Goal: Information Seeking & Learning: Learn about a topic

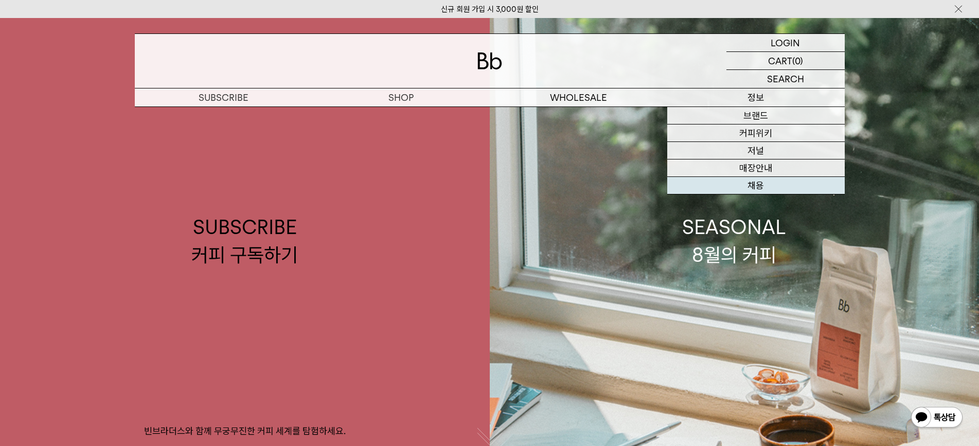
click at [764, 185] on link "채용" at bounding box center [756, 185] width 178 height 17
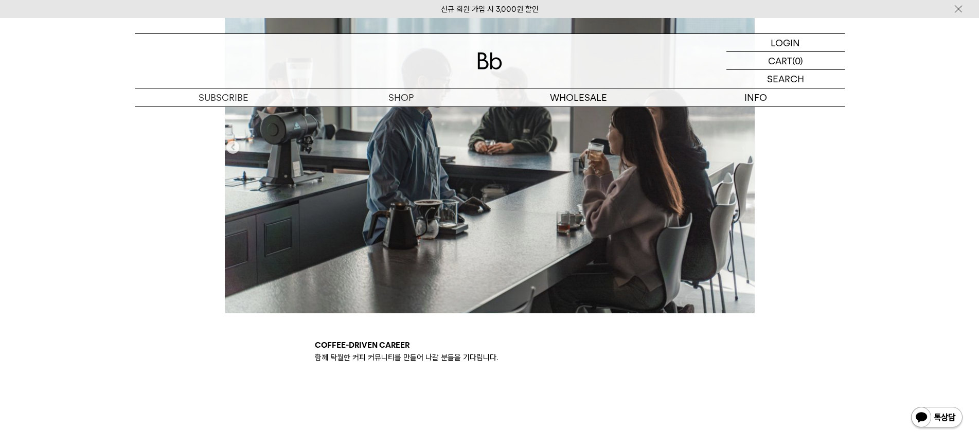
scroll to position [566, 0]
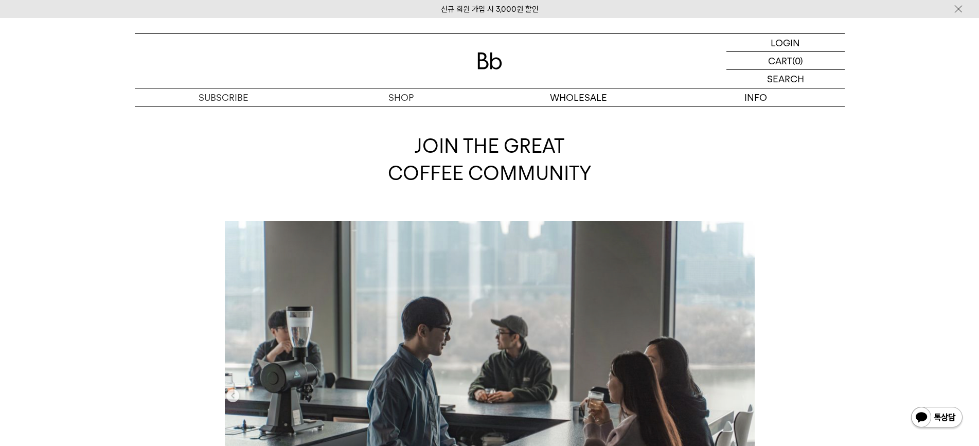
scroll to position [0, 0]
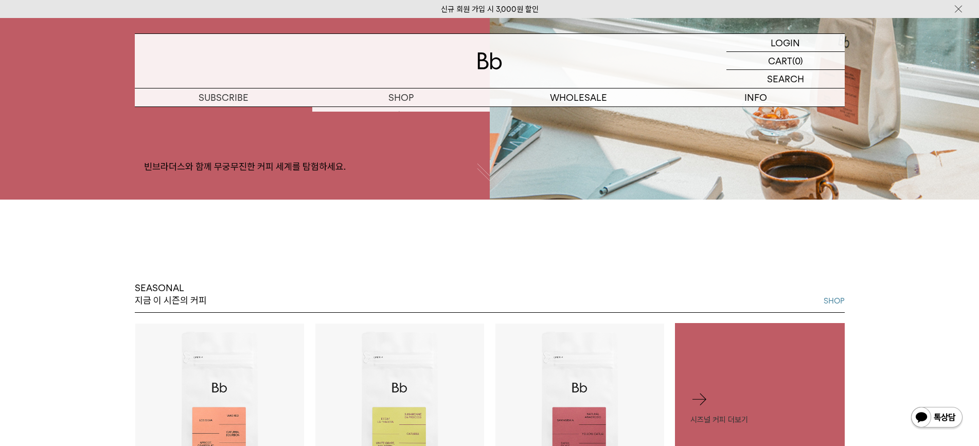
scroll to position [39, 0]
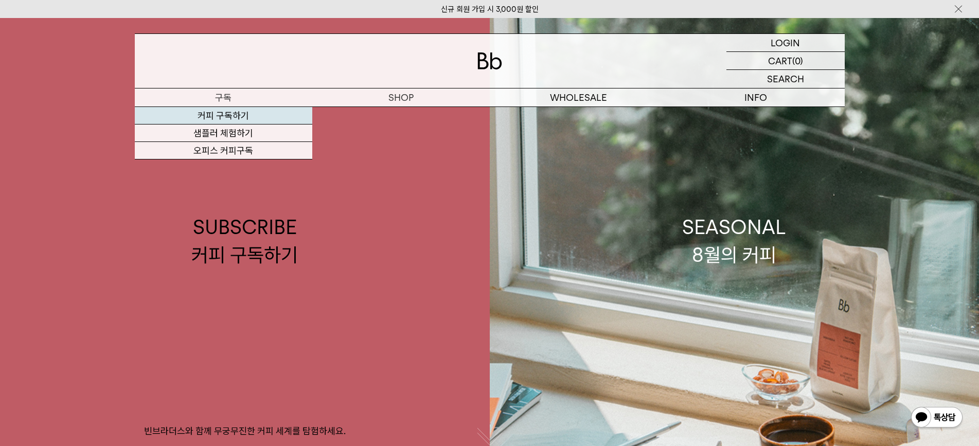
click at [245, 117] on link "커피 구독하기" at bounding box center [224, 115] width 178 height 17
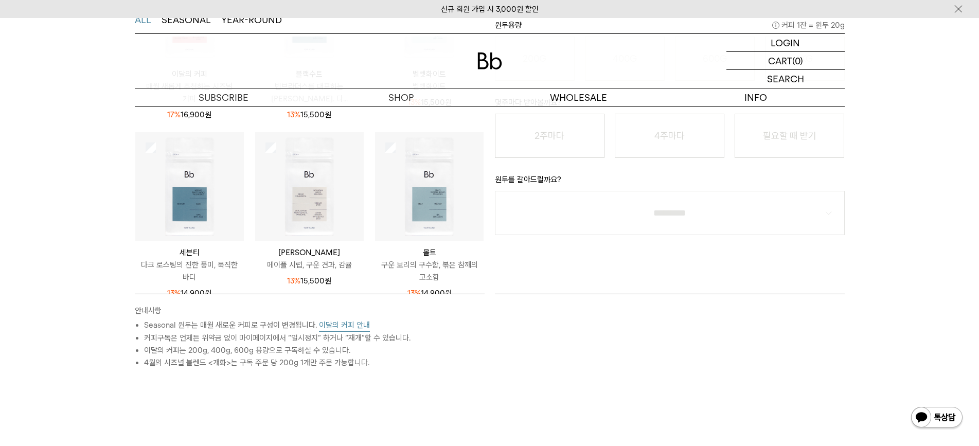
scroll to position [134, 0]
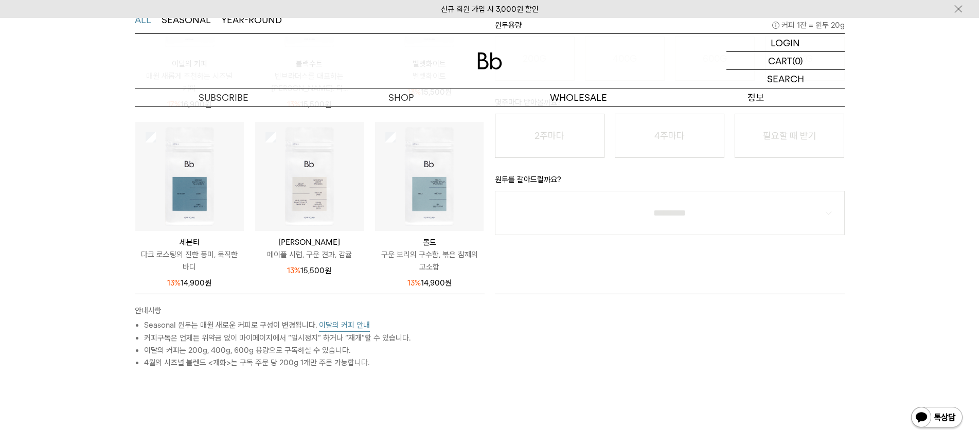
click at [753, 99] on p "정보" at bounding box center [756, 98] width 178 height 18
click at [754, 115] on div "신규 회원 가입 시 3,000원 할인 LOGIN 로그인 LOGIN 로그인 CART 장바구니 (0) SEARCH 검색 검색폼 ** 추천상품" at bounding box center [489, 214] width 979 height 907
click at [765, 99] on p "정보" at bounding box center [756, 98] width 178 height 18
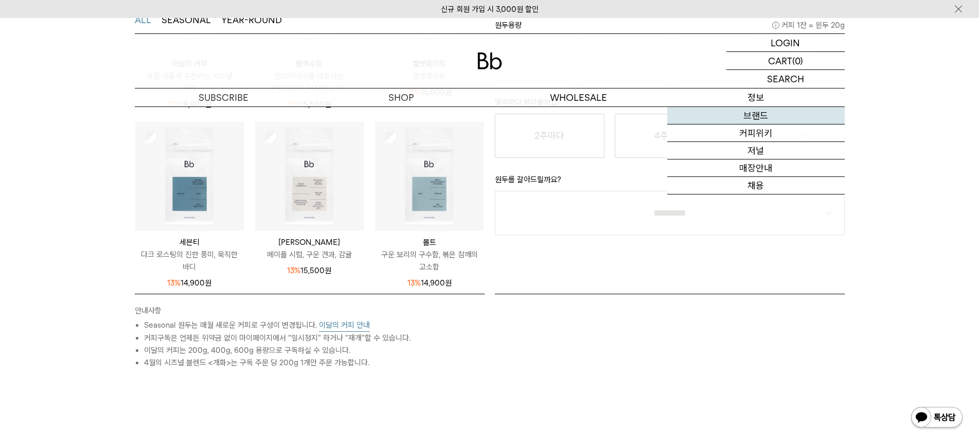
click at [753, 114] on link "브랜드" at bounding box center [756, 115] width 178 height 17
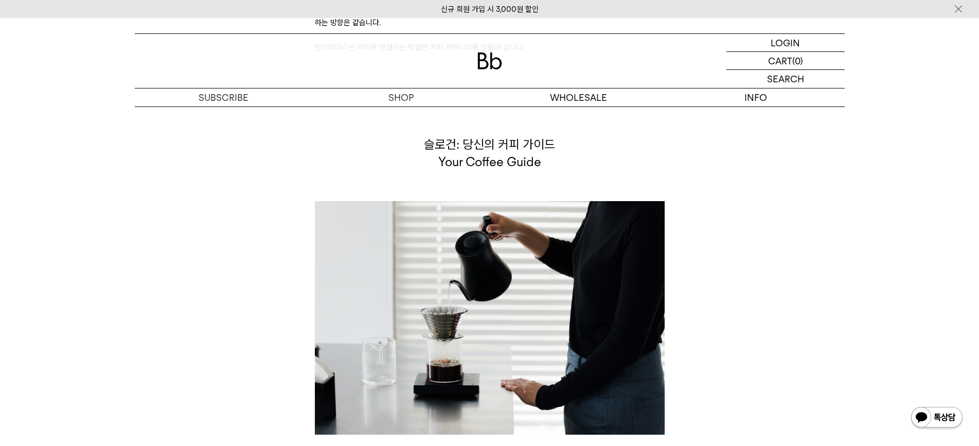
scroll to position [2727, 0]
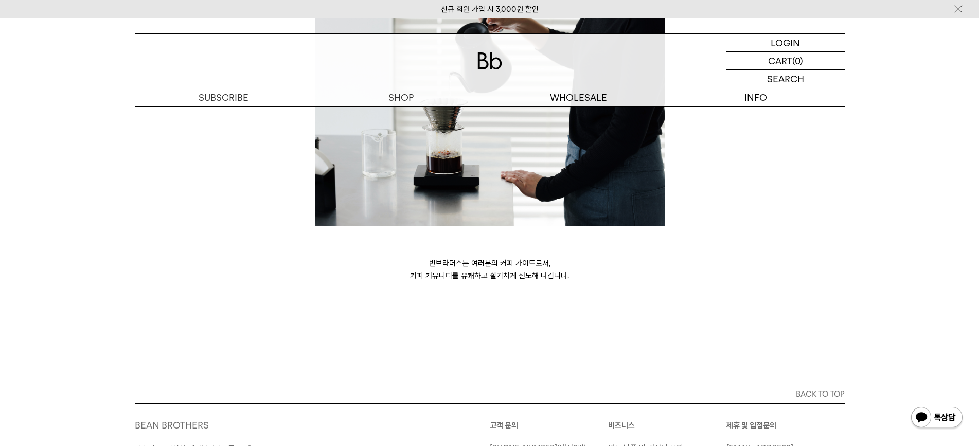
drag, startPoint x: 792, startPoint y: 157, endPoint x: 703, endPoint y: 148, distance: 89.1
click at [703, 148] on div "슬로건: 당신의 커피 가이드 Your Coffee Guide 빈브라더스는 여러분의 커피 가이드로서, 커피 커뮤니티를 유쾌하고 활기차게 선도해 …" at bounding box center [490, 104] width 720 height 355
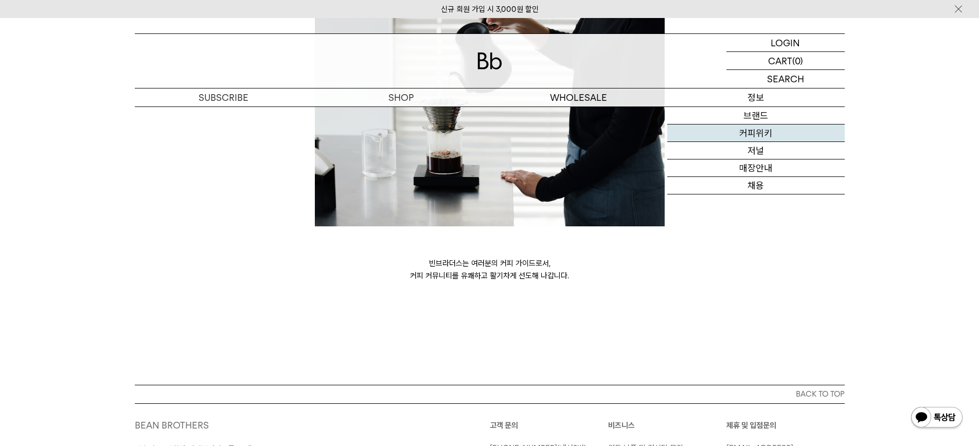
click at [752, 136] on link "커피위키" at bounding box center [756, 133] width 178 height 17
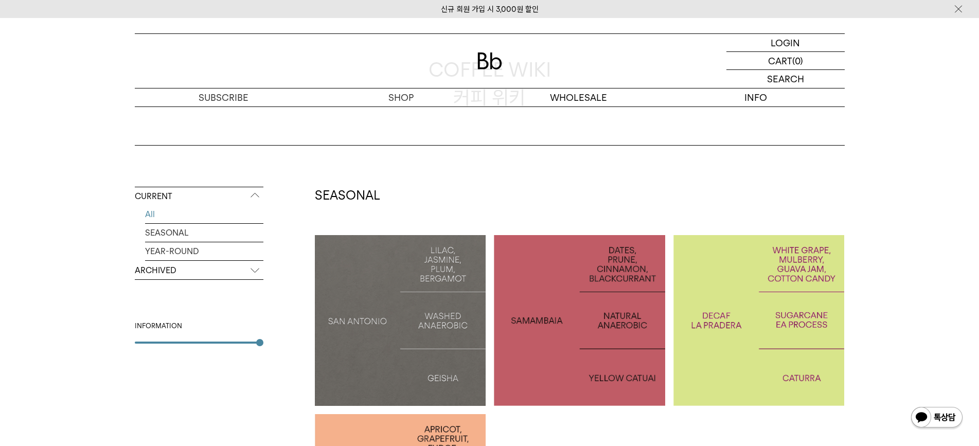
scroll to position [257, 0]
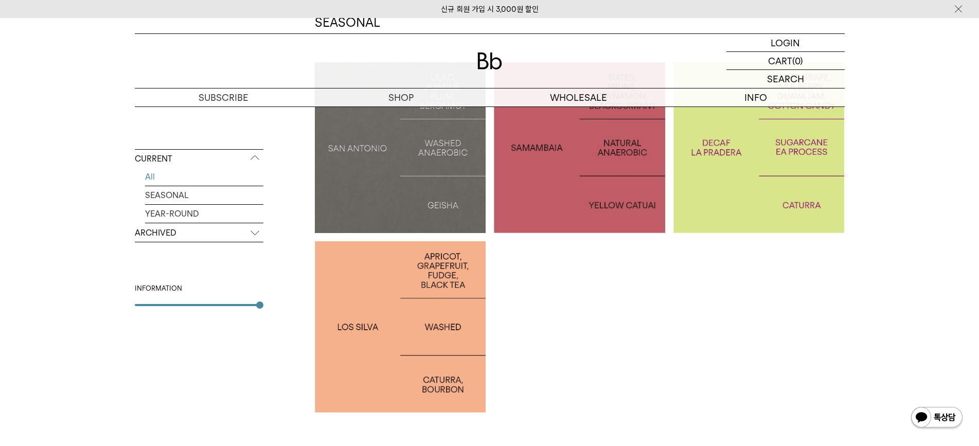
click at [165, 230] on p "ARCHIVED" at bounding box center [199, 233] width 129 height 19
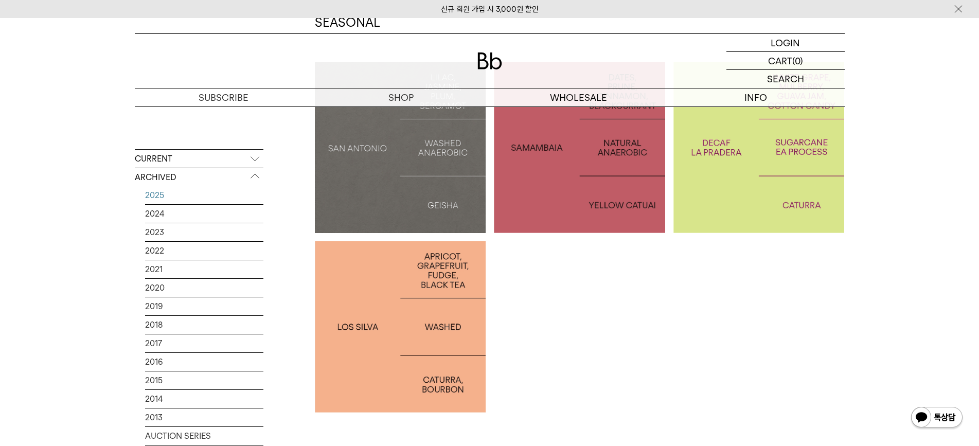
click at [160, 196] on link "2025" at bounding box center [204, 195] width 118 height 18
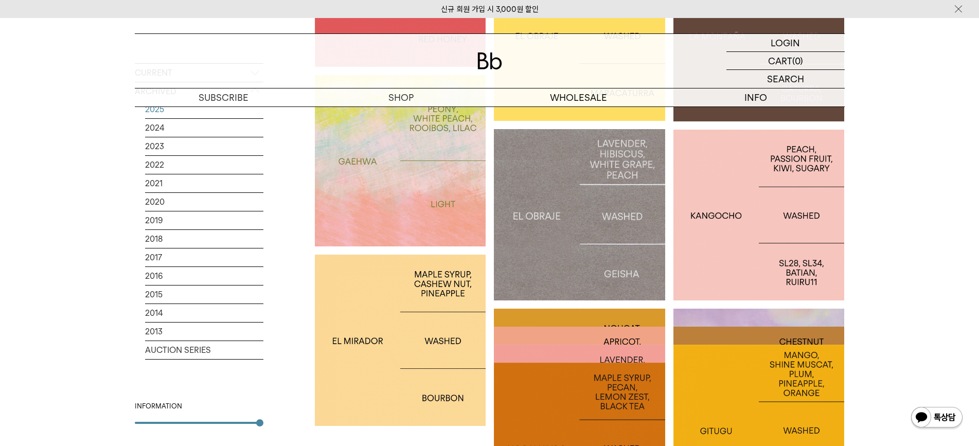
scroll to position [772, 0]
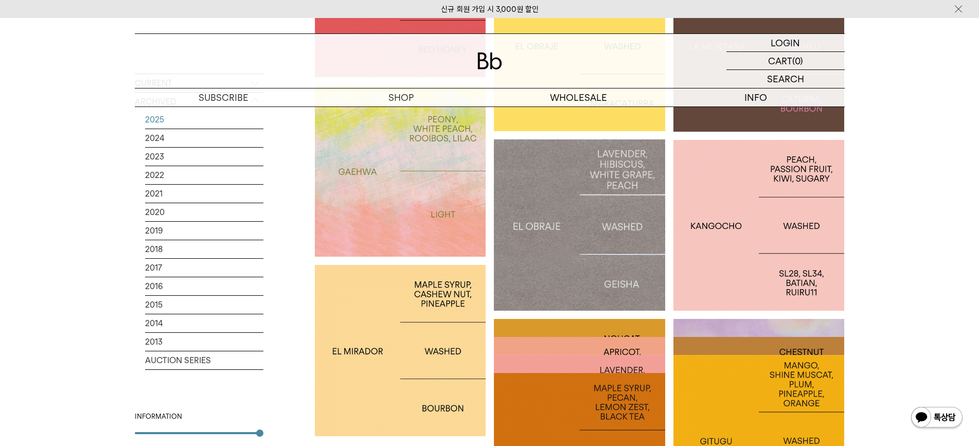
click at [532, 175] on div at bounding box center [579, 224] width 171 height 171
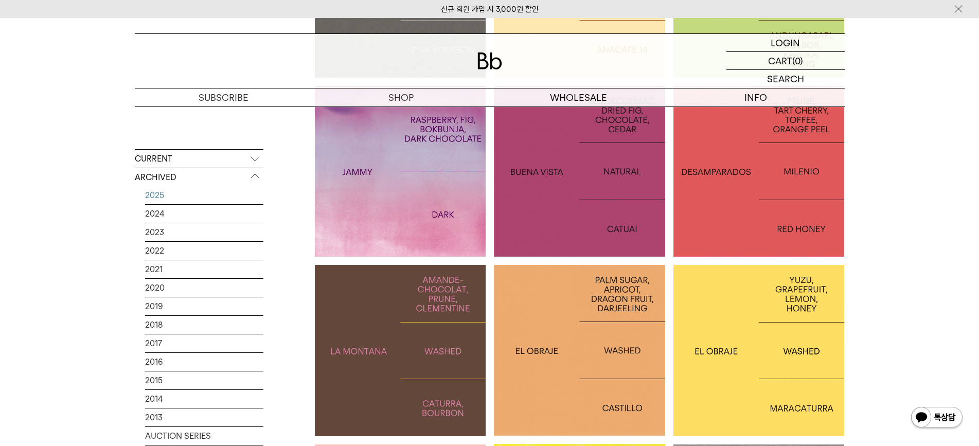
scroll to position [499, 0]
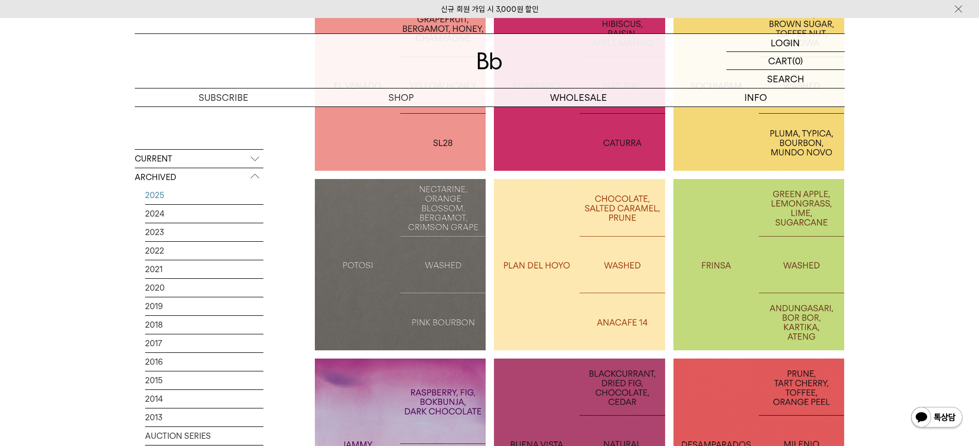
click at [167, 159] on p "CURRENT" at bounding box center [199, 159] width 129 height 19
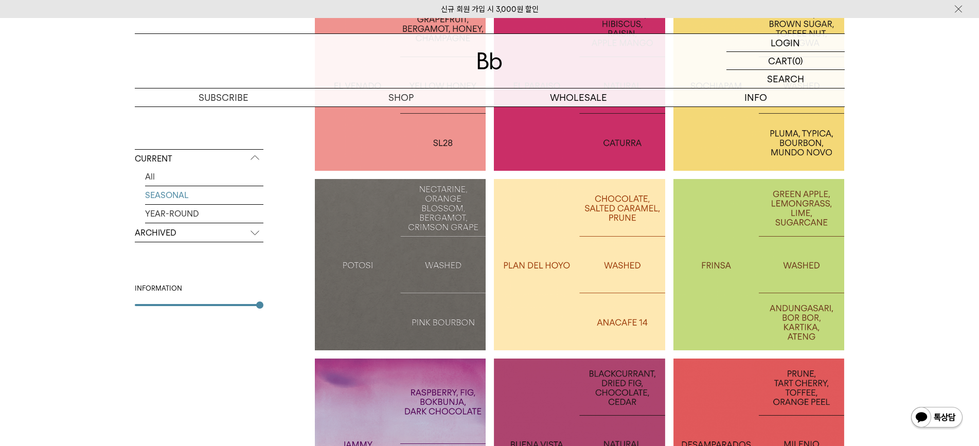
click at [157, 199] on link "SEASONAL" at bounding box center [204, 195] width 118 height 18
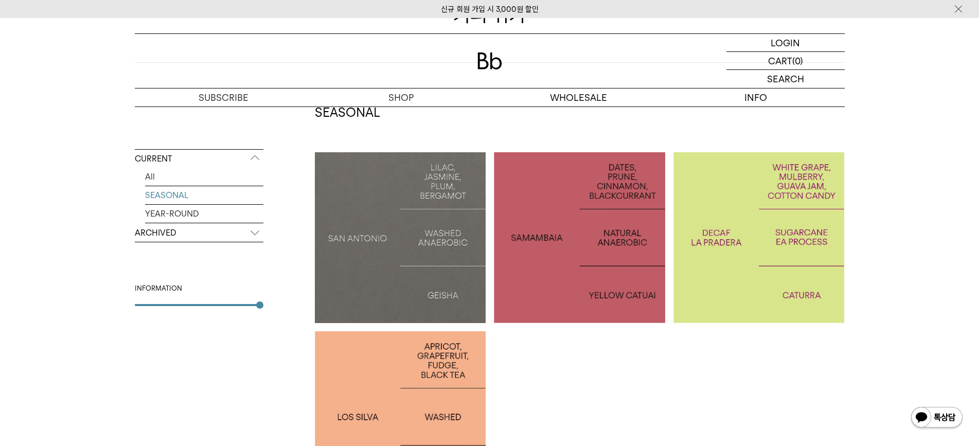
scroll to position [206, 0]
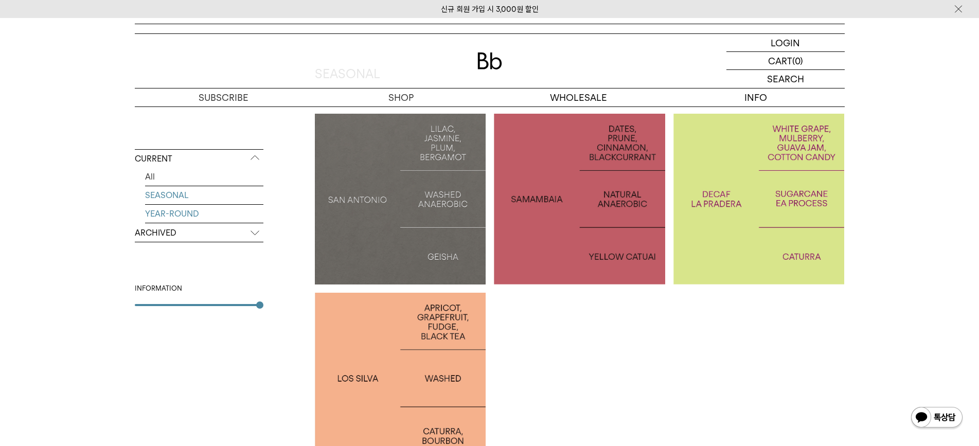
click at [179, 216] on link "YEAR-ROUND" at bounding box center [204, 214] width 118 height 18
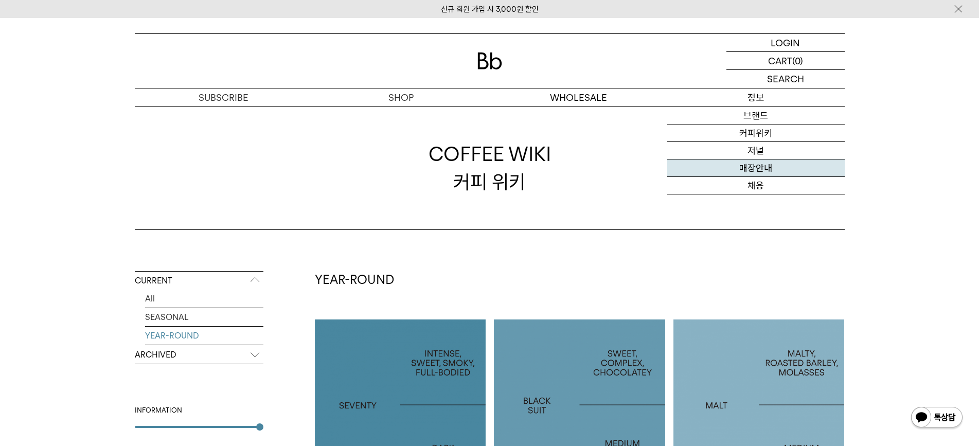
click at [766, 167] on link "매장안내" at bounding box center [756, 168] width 178 height 17
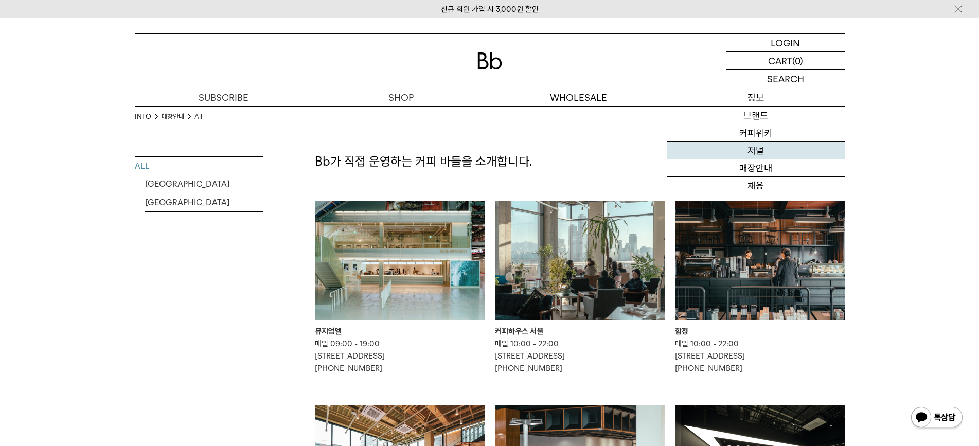
click at [763, 148] on link "저널" at bounding box center [756, 150] width 178 height 17
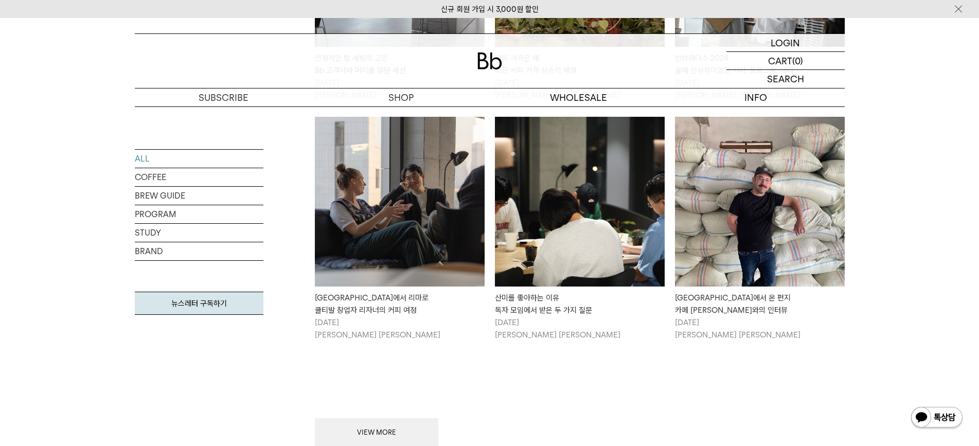
scroll to position [1132, 0]
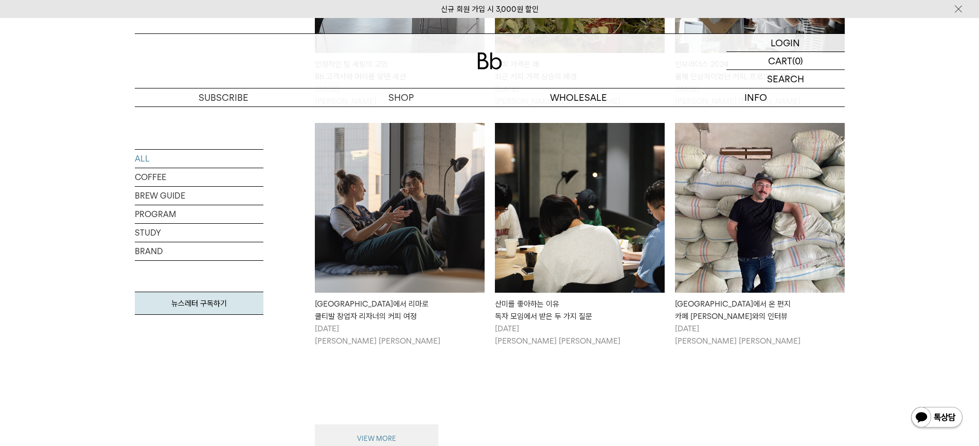
click at [381, 425] on button "VIEW MORE" at bounding box center [377, 439] width 124 height 29
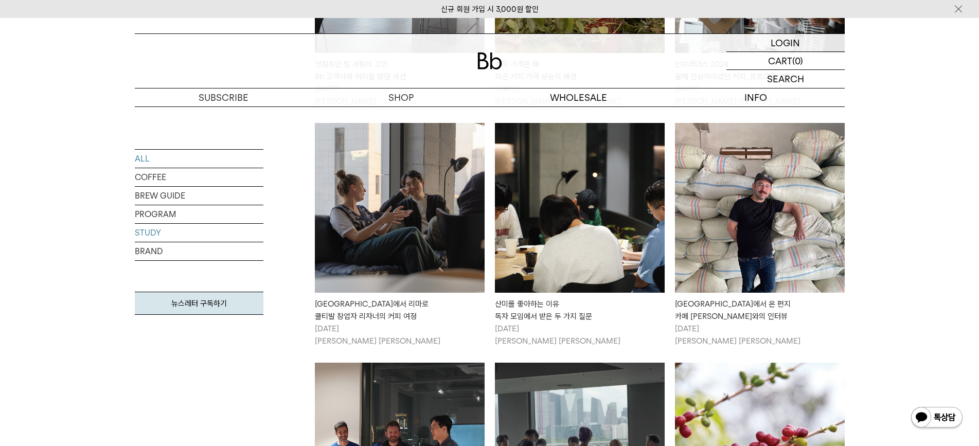
click at [151, 232] on link "STUDY" at bounding box center [199, 233] width 129 height 18
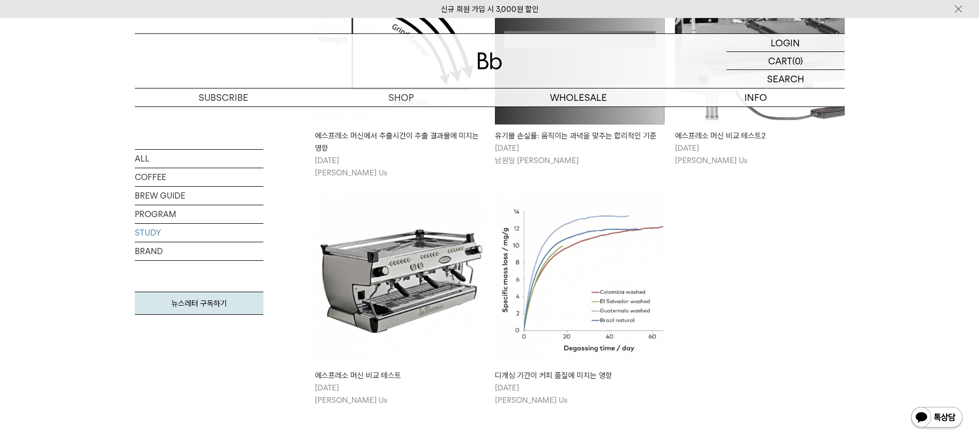
scroll to position [154, 0]
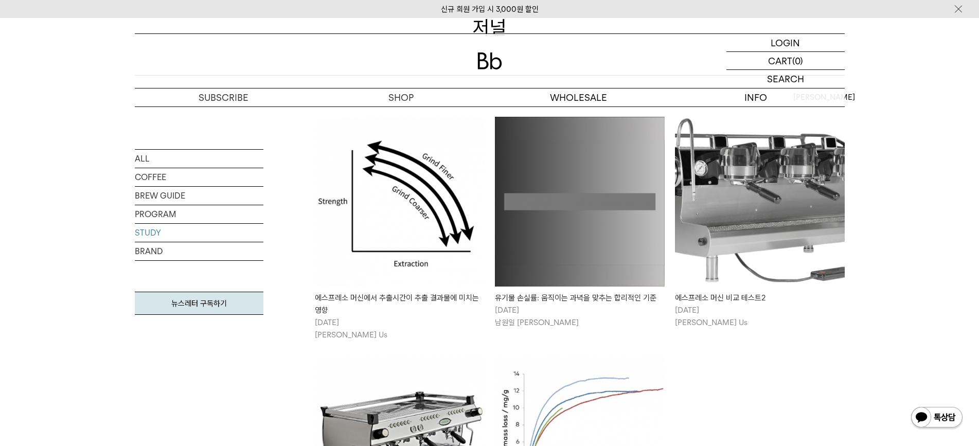
click at [708, 230] on img at bounding box center [760, 202] width 170 height 170
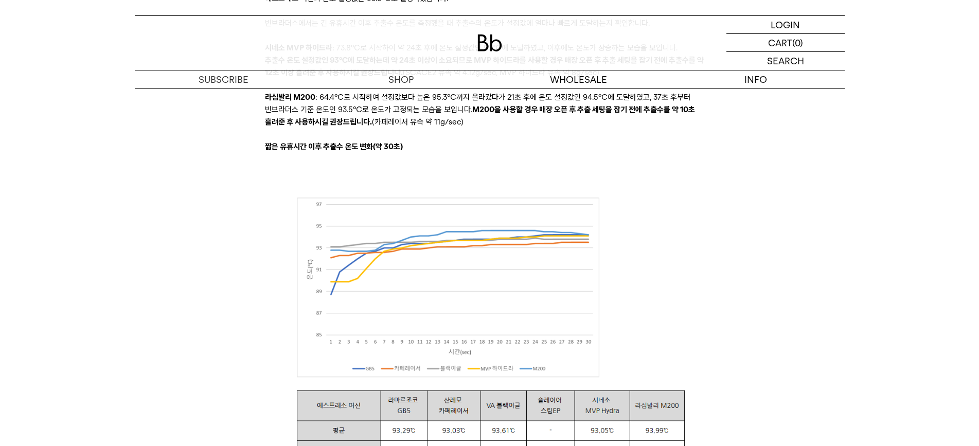
scroll to position [2985, 0]
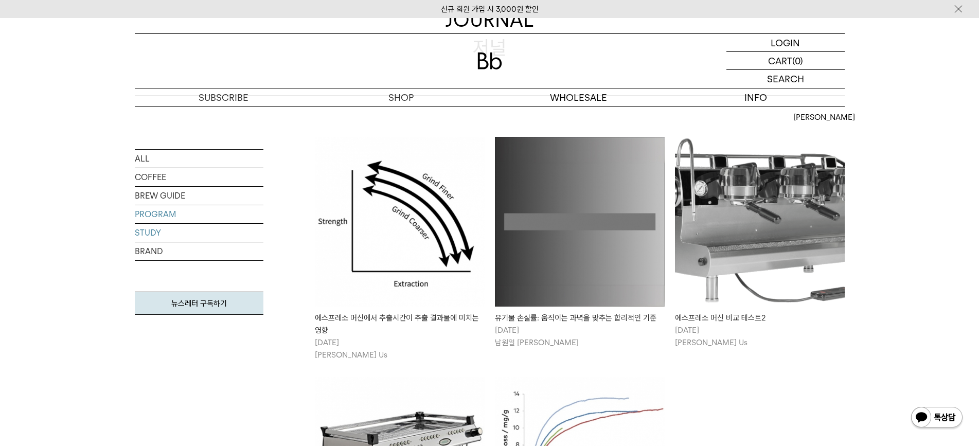
click at [167, 212] on link "PROGRAM" at bounding box center [199, 214] width 129 height 18
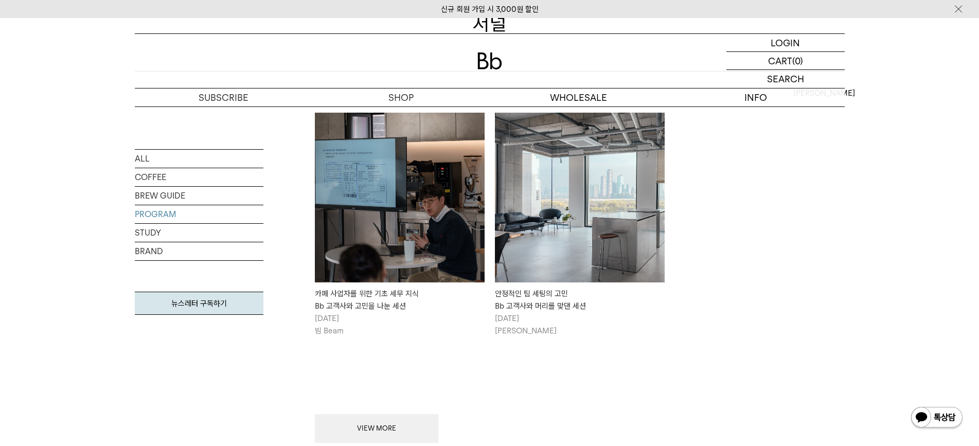
scroll to position [154, 0]
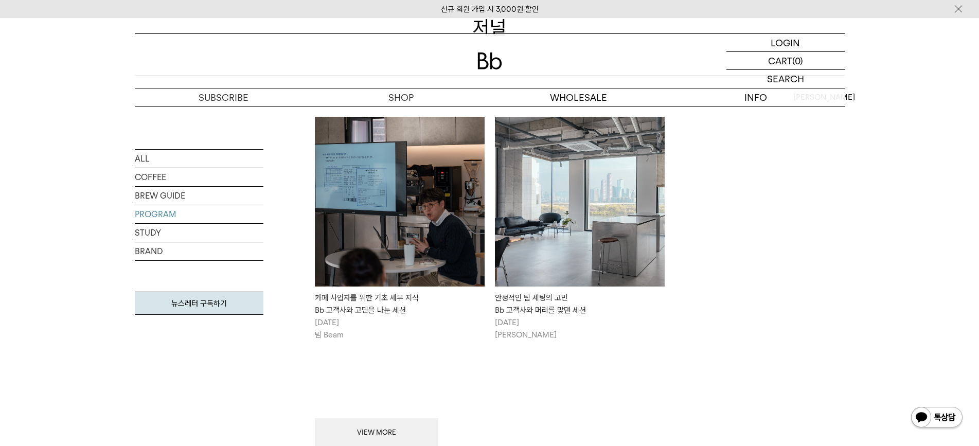
click at [388, 237] on img at bounding box center [400, 202] width 170 height 170
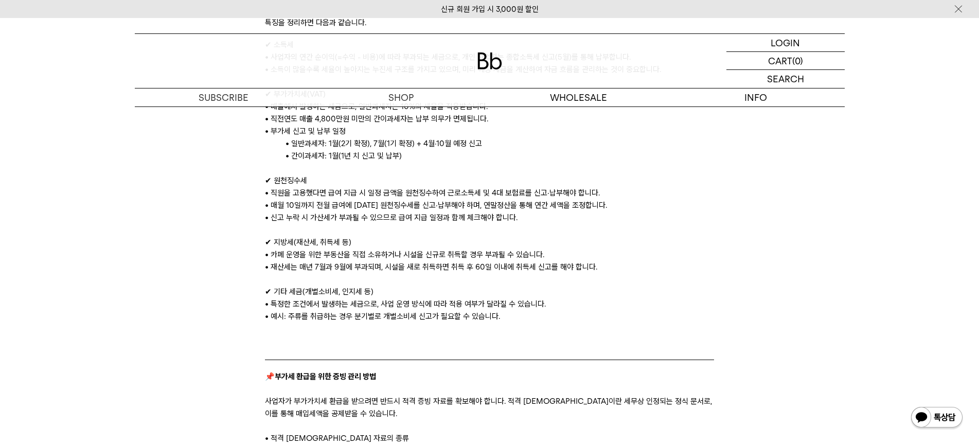
scroll to position [669, 0]
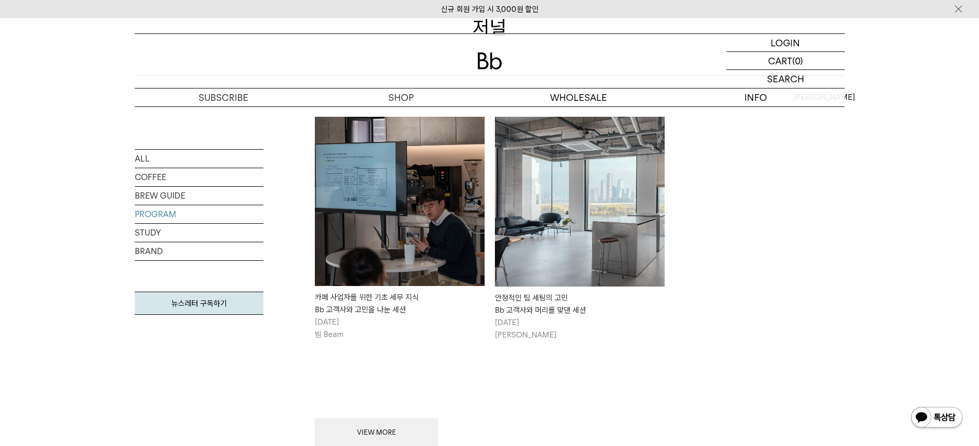
click at [544, 252] on img at bounding box center [580, 202] width 170 height 170
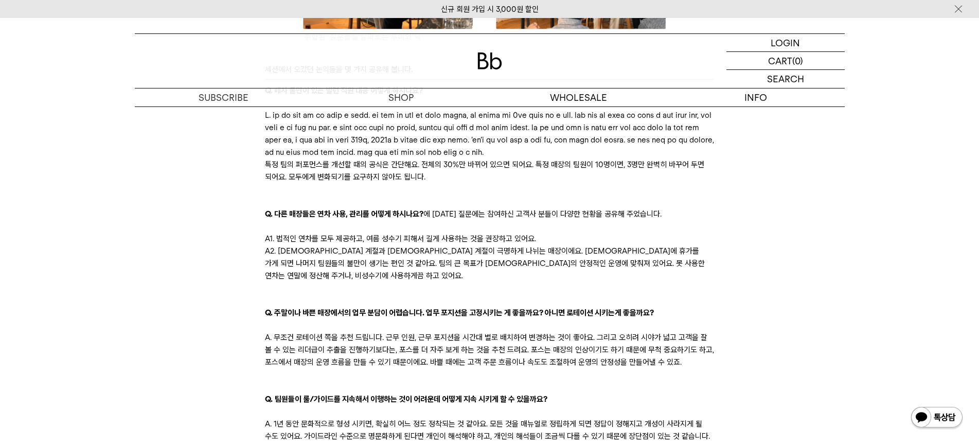
scroll to position [1595, 0]
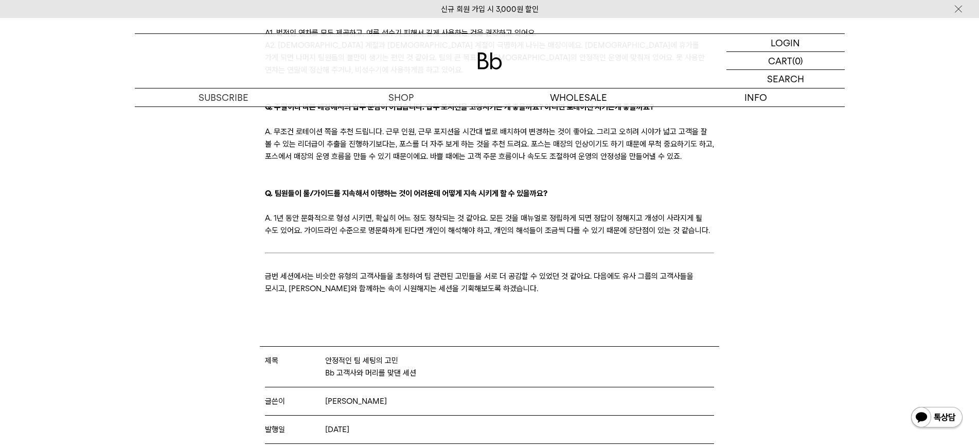
scroll to position [1801, 0]
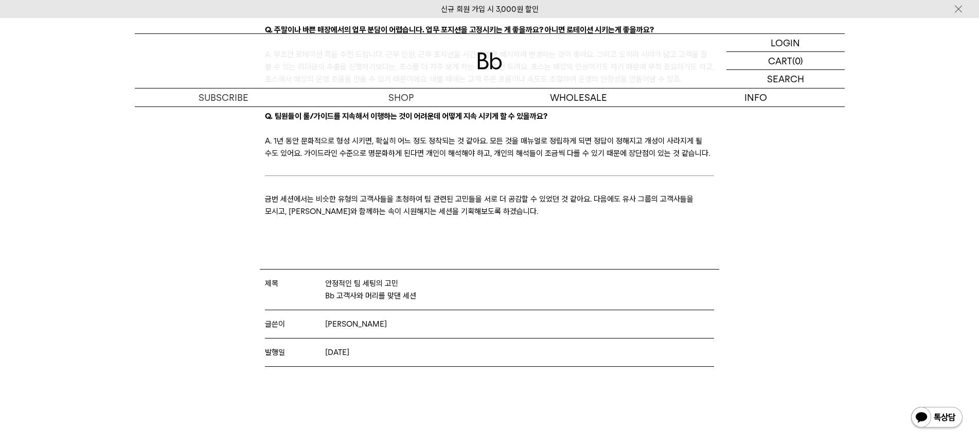
scroll to position [1904, 0]
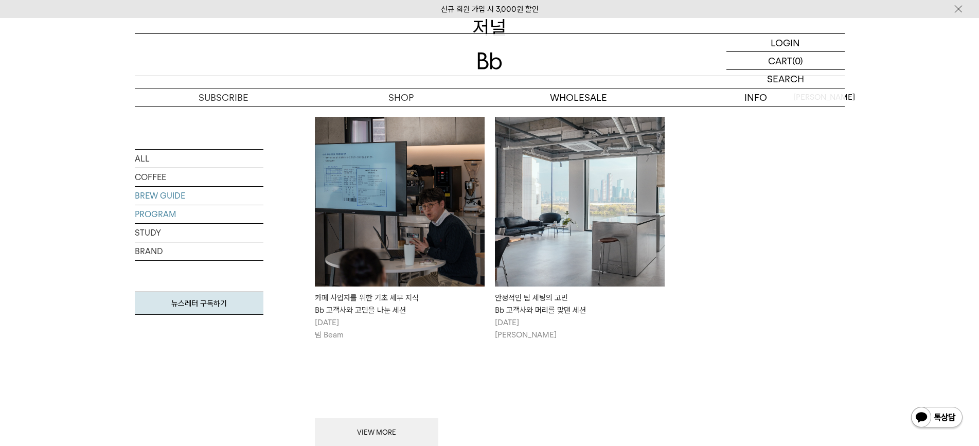
click at [165, 195] on link "BREW GUIDE" at bounding box center [199, 196] width 129 height 18
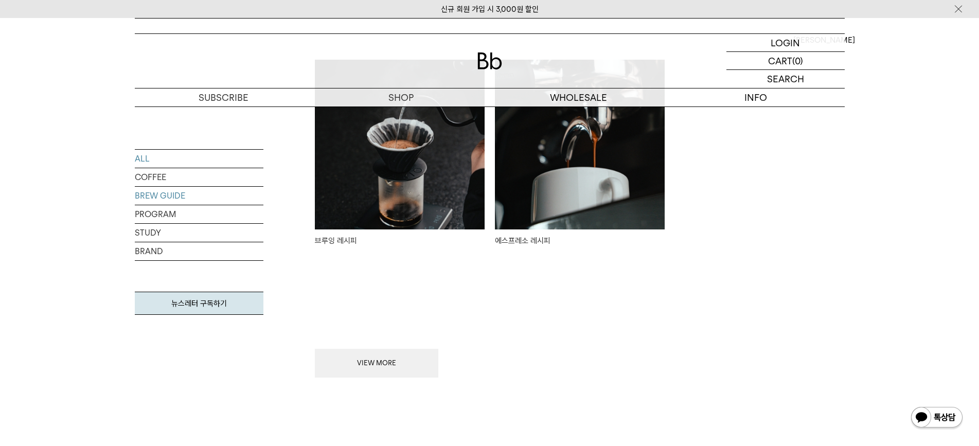
scroll to position [257, 0]
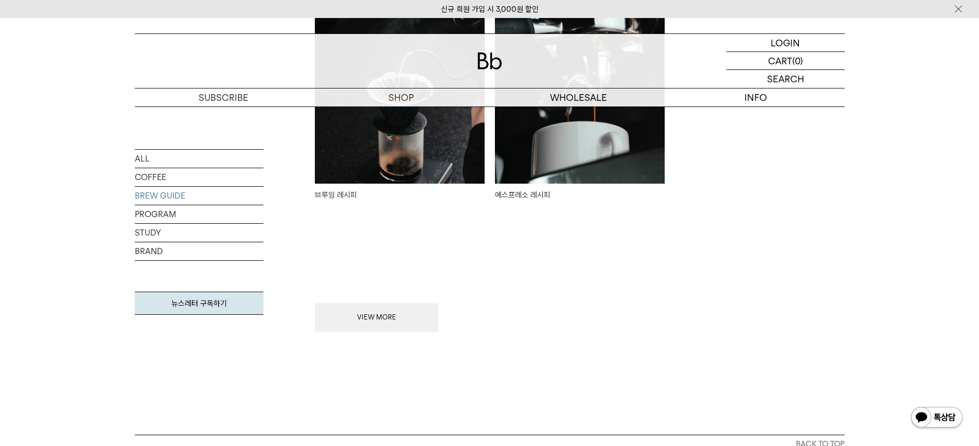
click at [343, 149] on img at bounding box center [400, 99] width 170 height 170
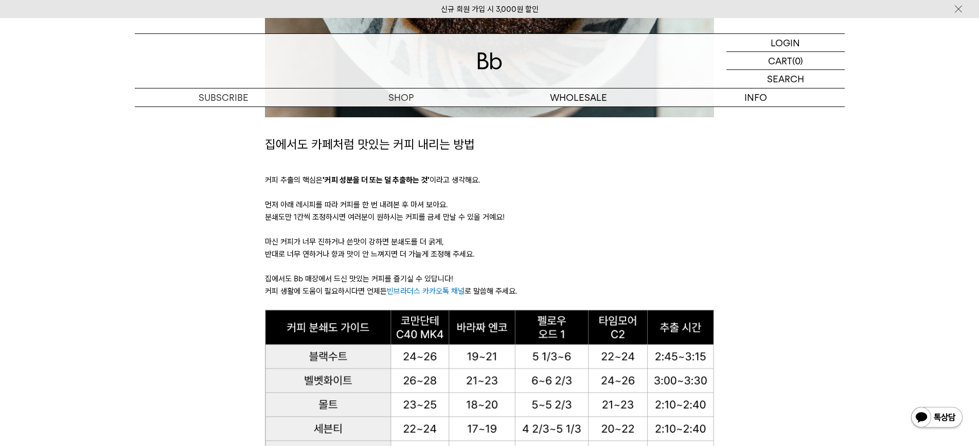
scroll to position [515, 0]
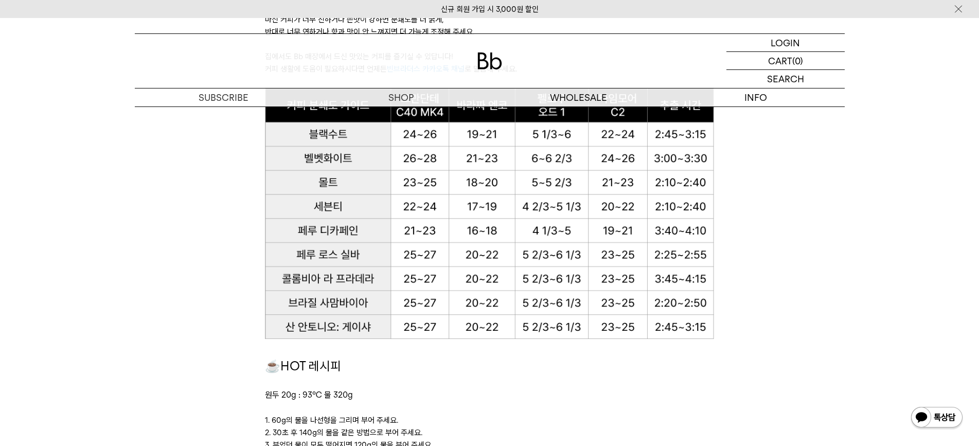
scroll to position [823, 0]
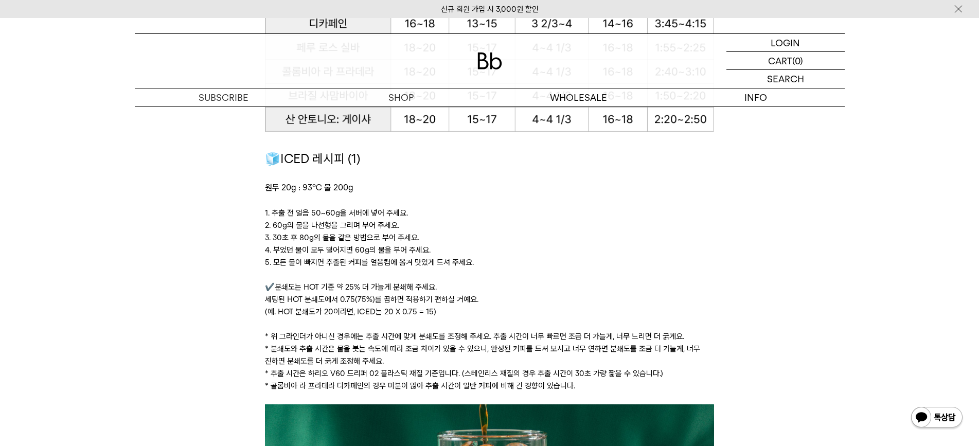
scroll to position [1441, 0]
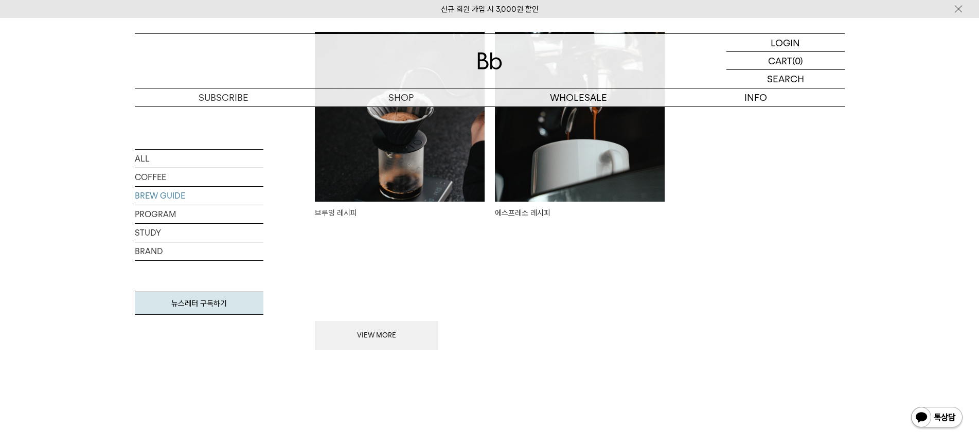
scroll to position [257, 0]
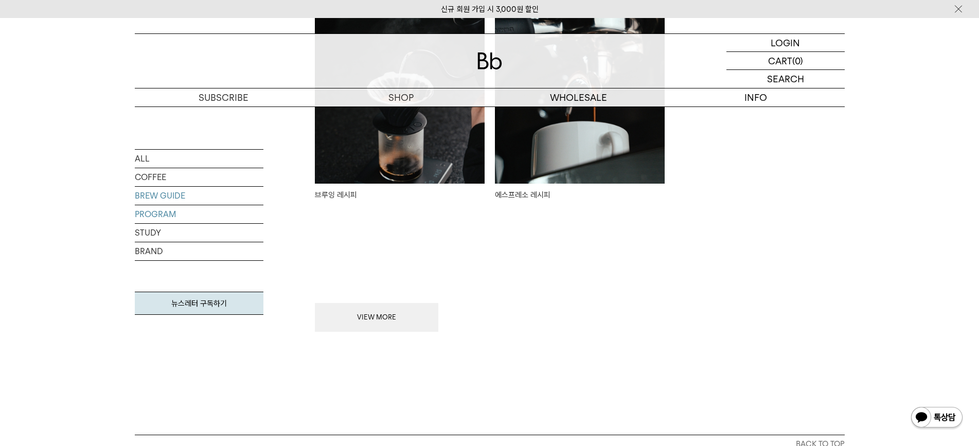
click at [150, 219] on link "PROGRAM" at bounding box center [199, 214] width 129 height 18
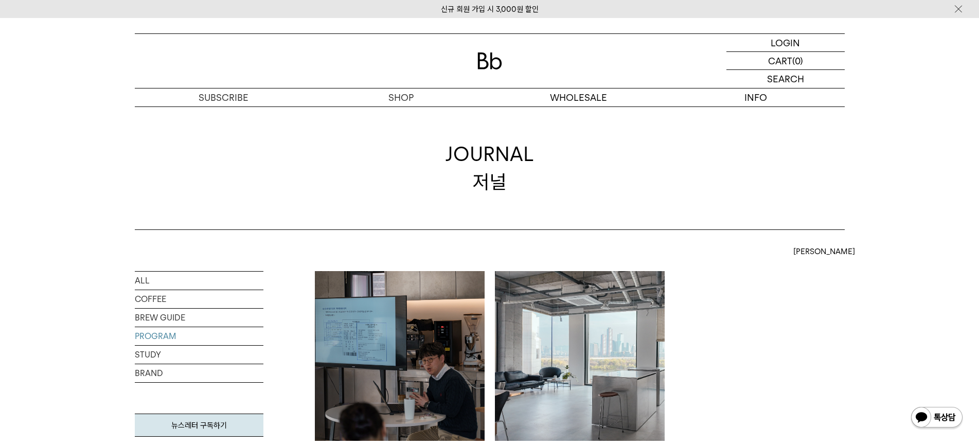
scroll to position [309, 0]
